Goal: Task Accomplishment & Management: Use online tool/utility

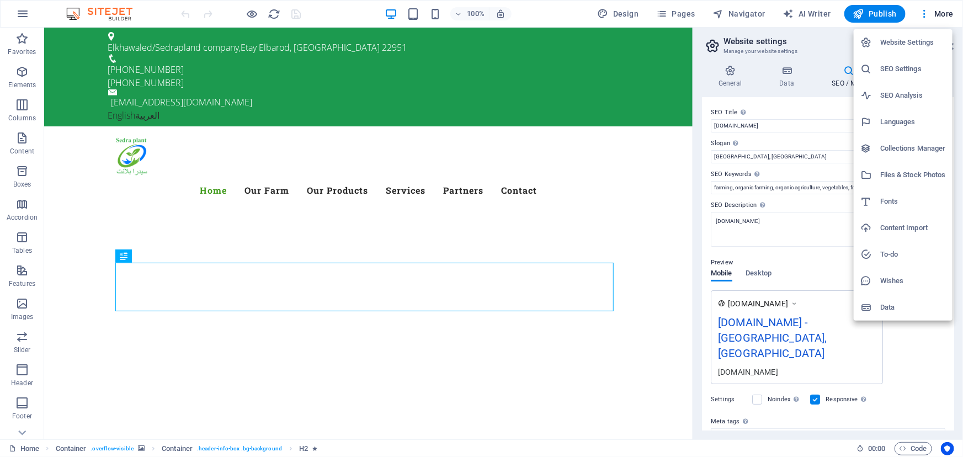
scroll to position [72, 0]
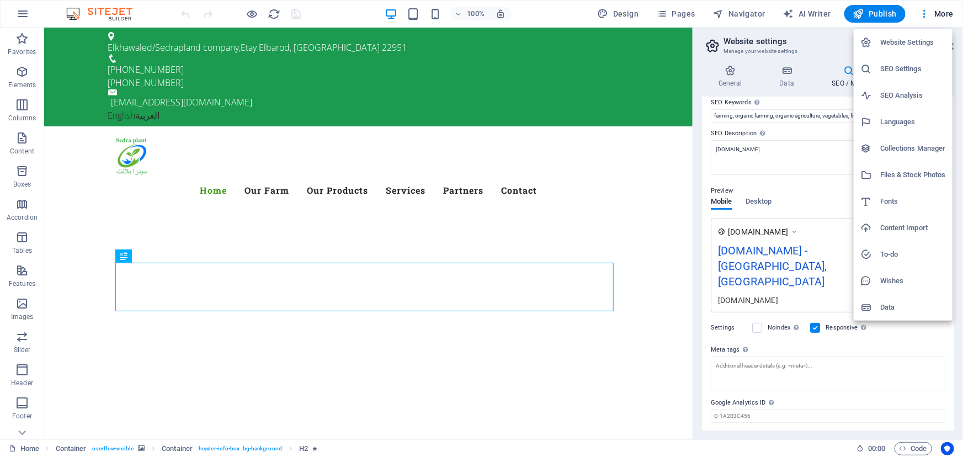
click at [273, 13] on div at bounding box center [481, 228] width 963 height 457
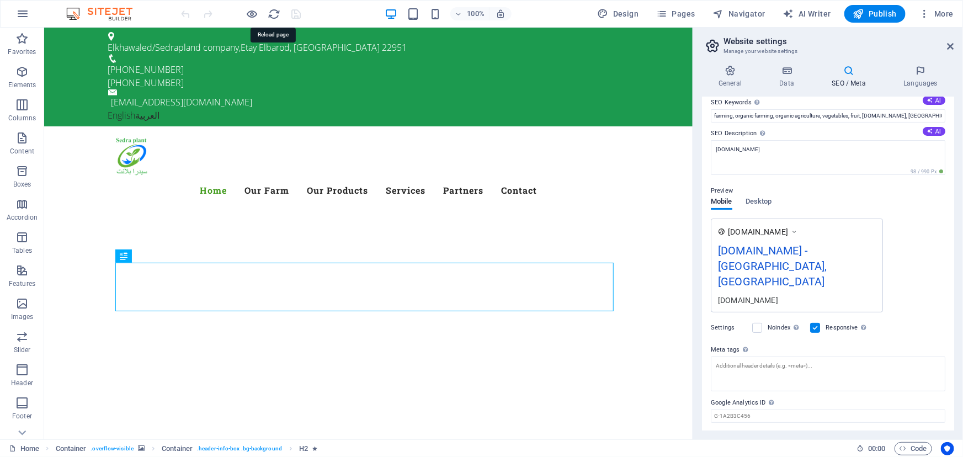
click at [273, 13] on icon "reload" at bounding box center [274, 14] width 13 height 13
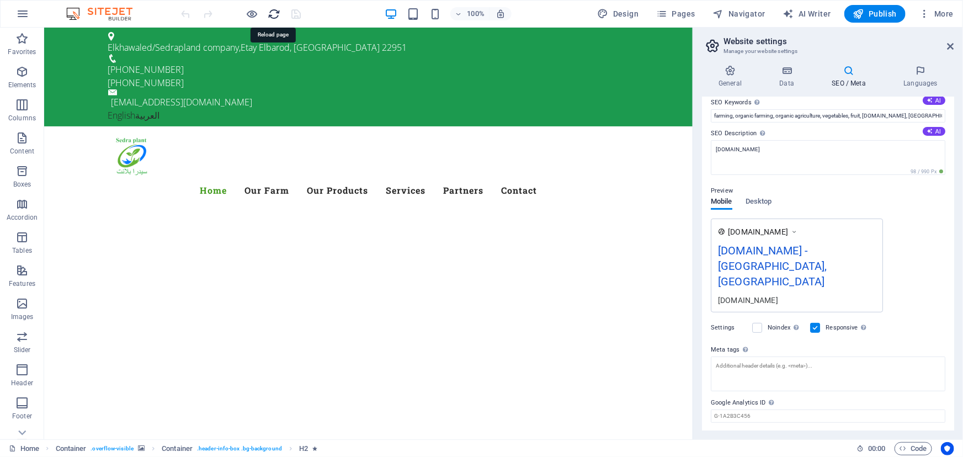
click at [274, 16] on icon "reload" at bounding box center [274, 14] width 13 height 13
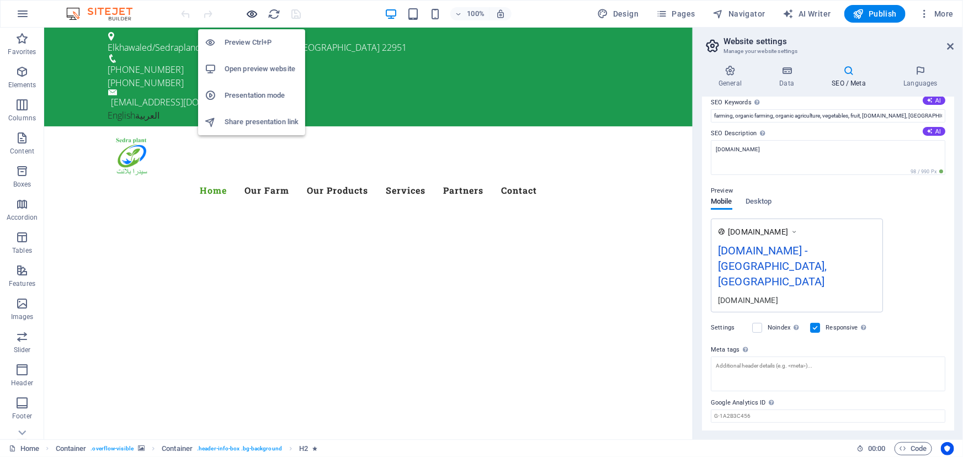
click at [248, 14] on icon "button" at bounding box center [252, 14] width 13 height 13
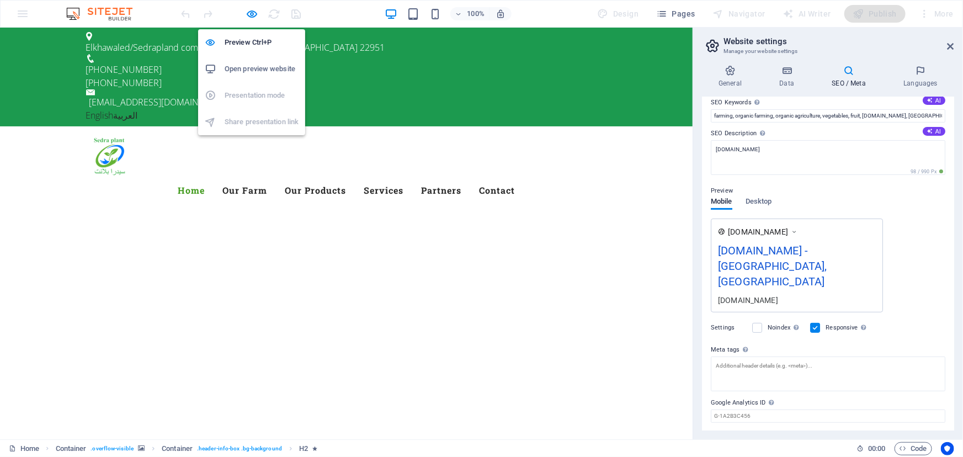
click at [257, 71] on h6 "Open preview website" at bounding box center [262, 68] width 74 height 13
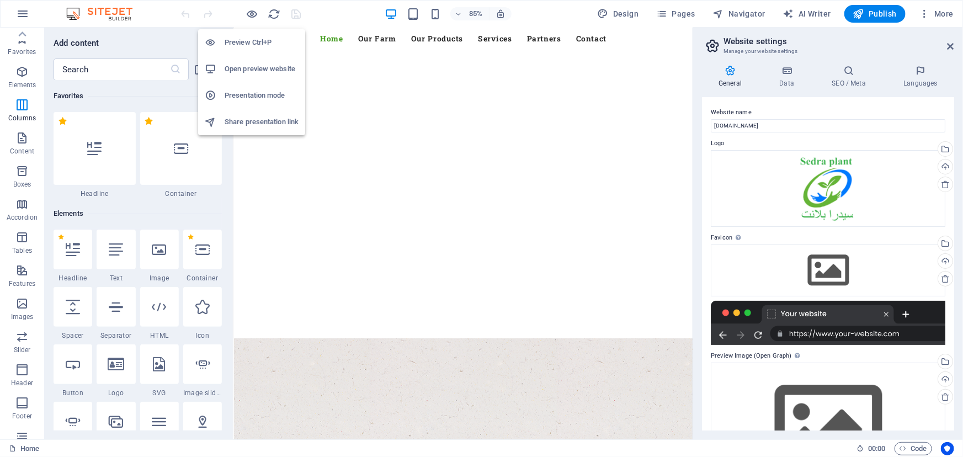
scroll to position [84, 0]
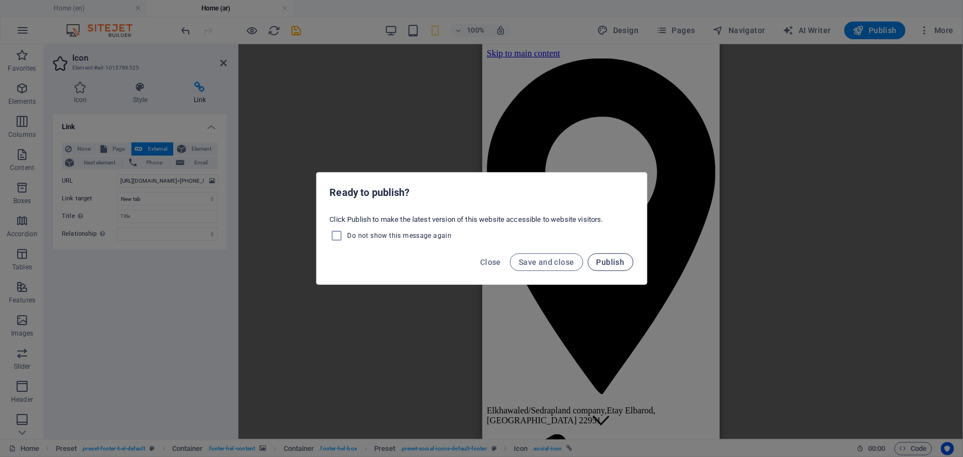
scroll to position [1558, 0]
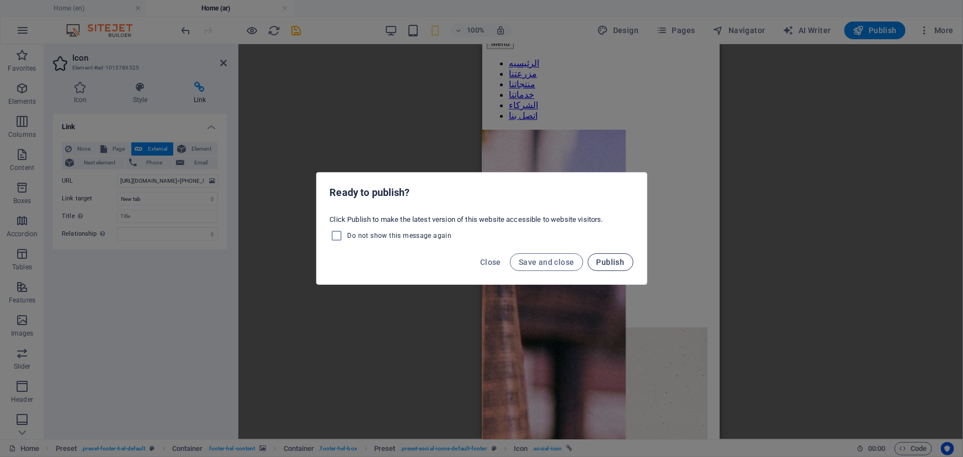
click at [607, 263] on span "Publish" at bounding box center [610, 262] width 28 height 9
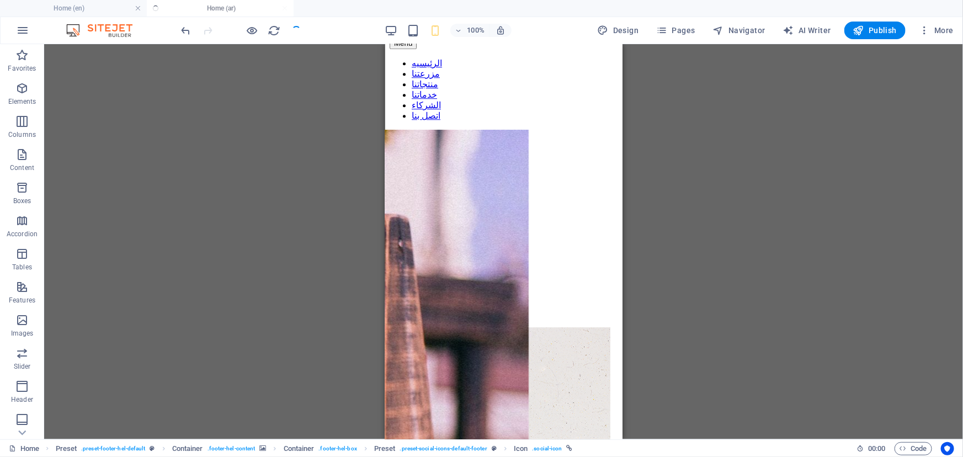
checkbox input "false"
